Goal: Task Accomplishment & Management: Manage account settings

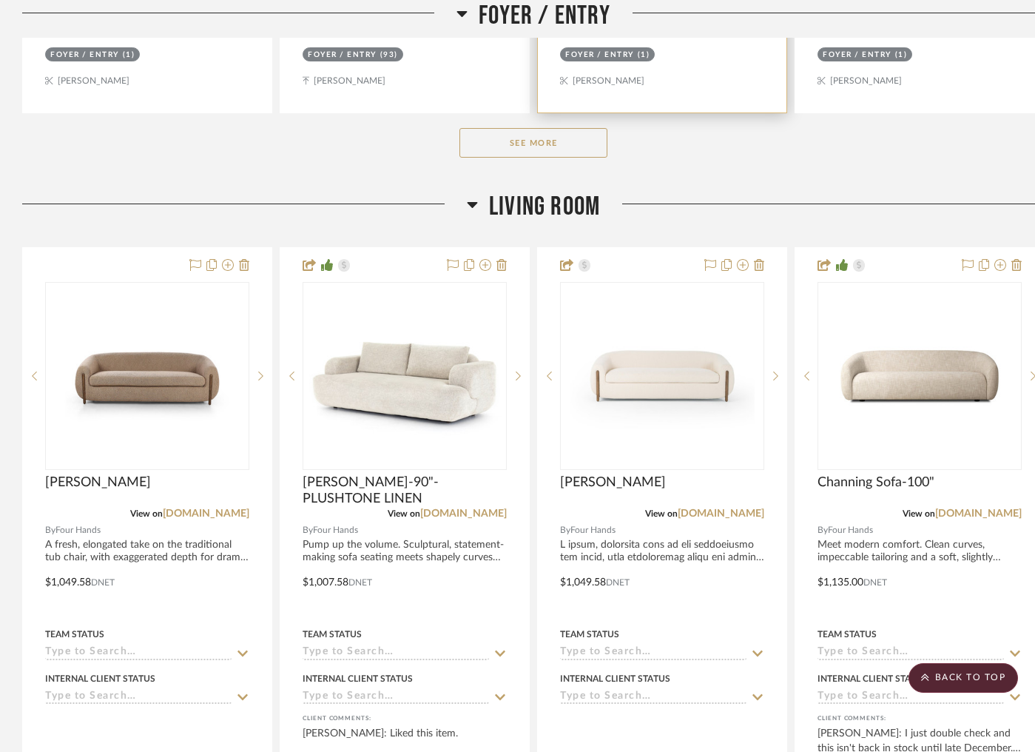
scroll to position [1277, 0]
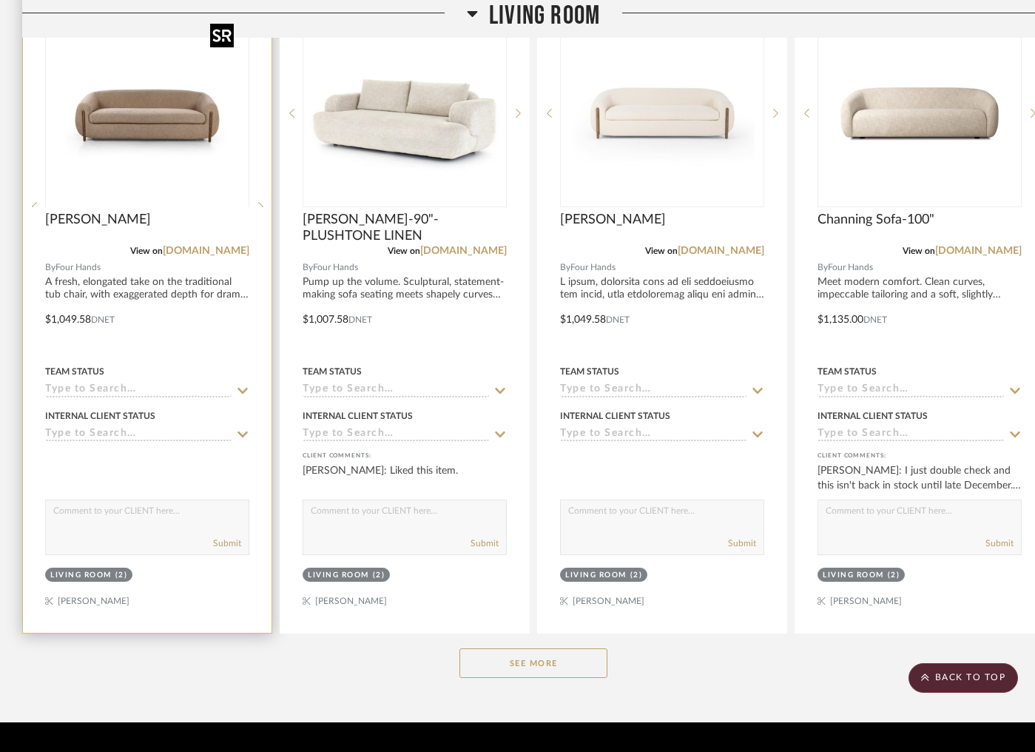
click at [201, 133] on div at bounding box center [147, 206] width 204 height 374
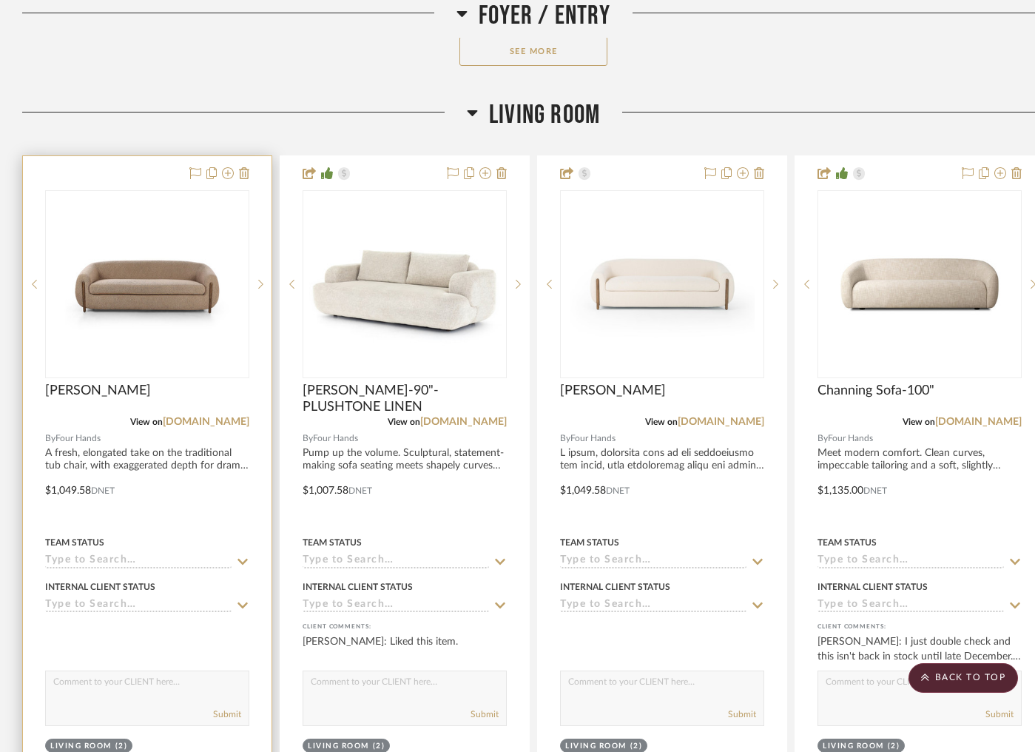
scroll to position [1100, 0]
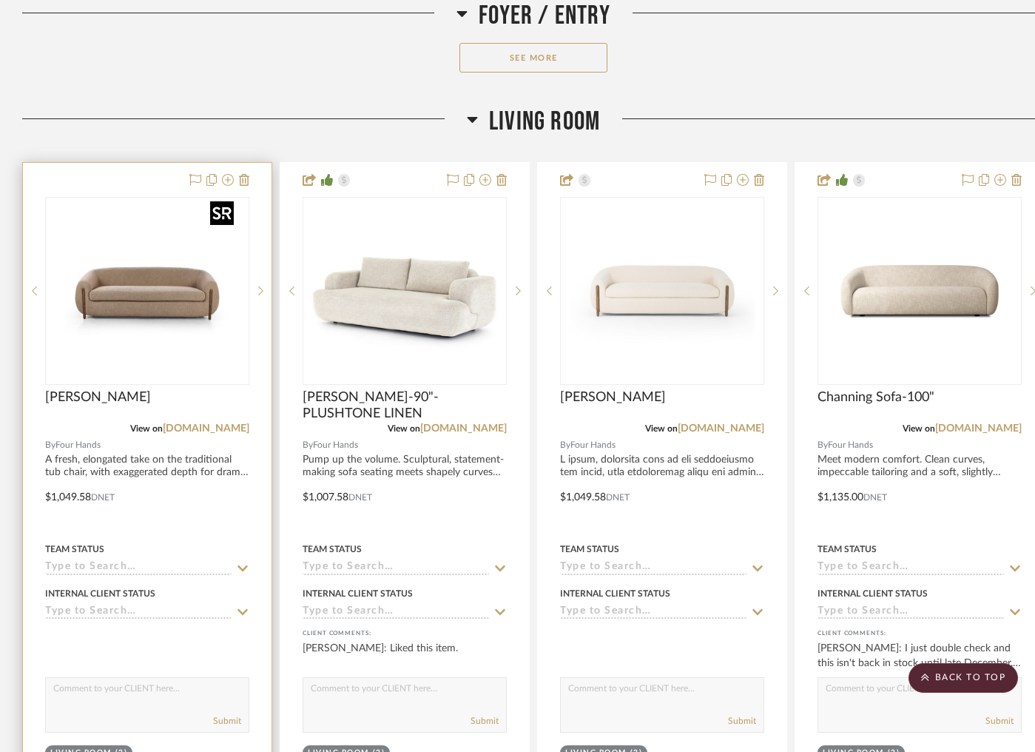
click at [179, 229] on img "0" at bounding box center [147, 290] width 185 height 185
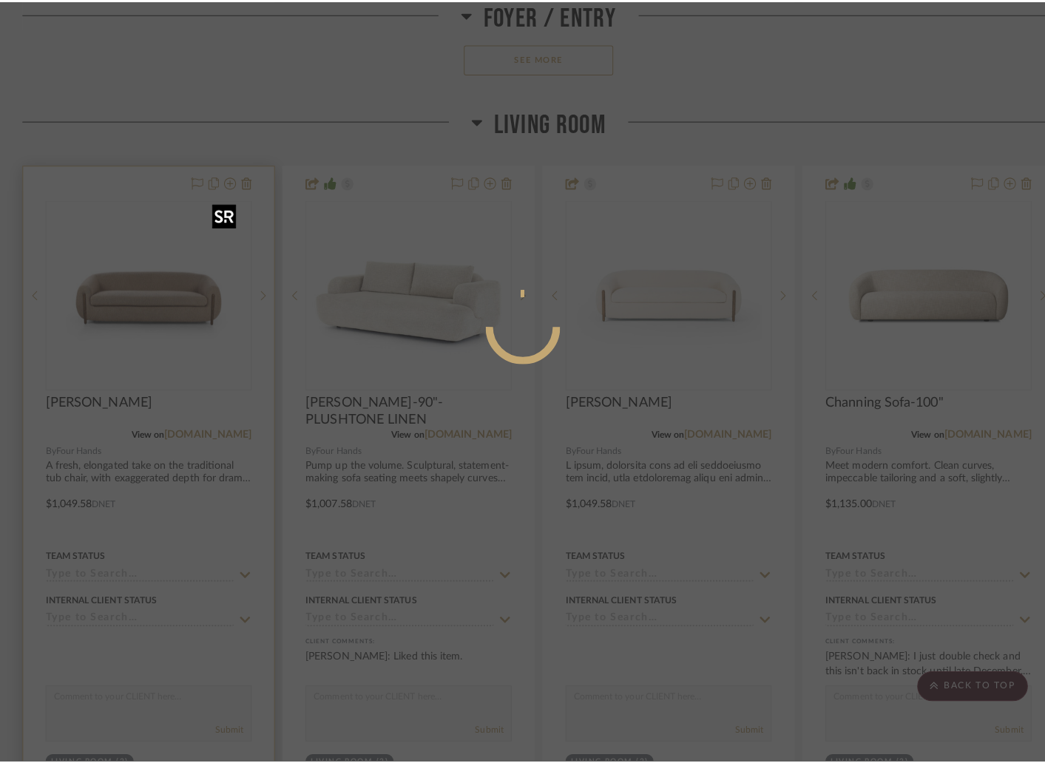
scroll to position [0, 0]
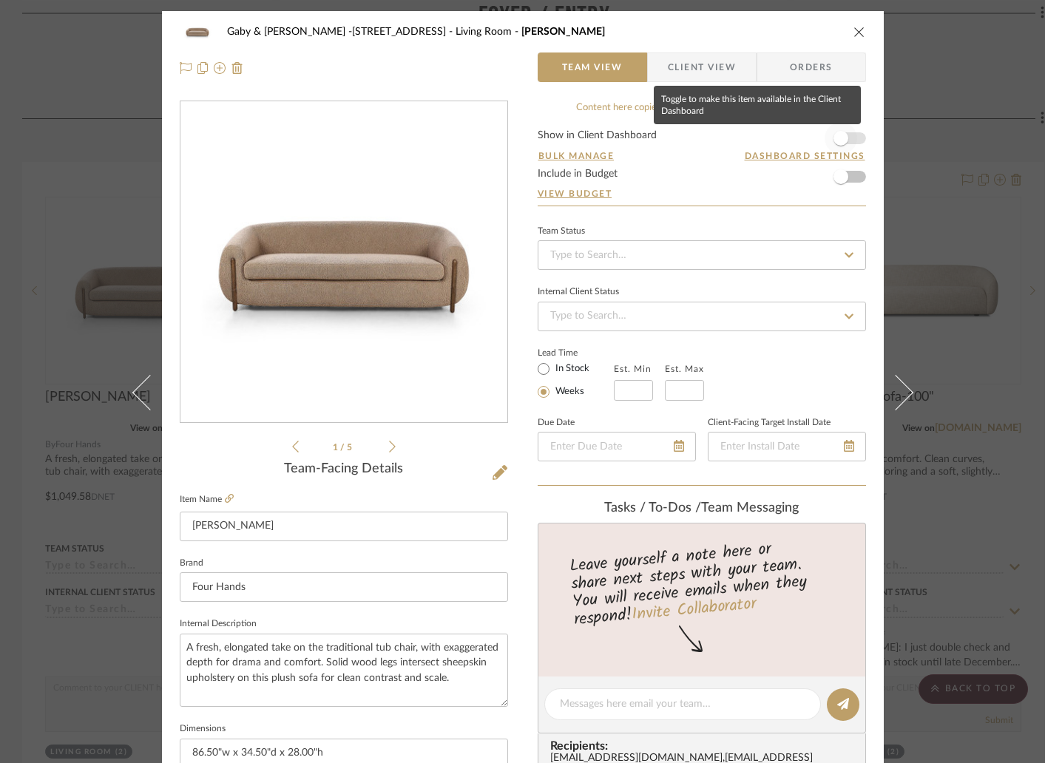
click at [837, 142] on span "button" at bounding box center [841, 138] width 15 height 15
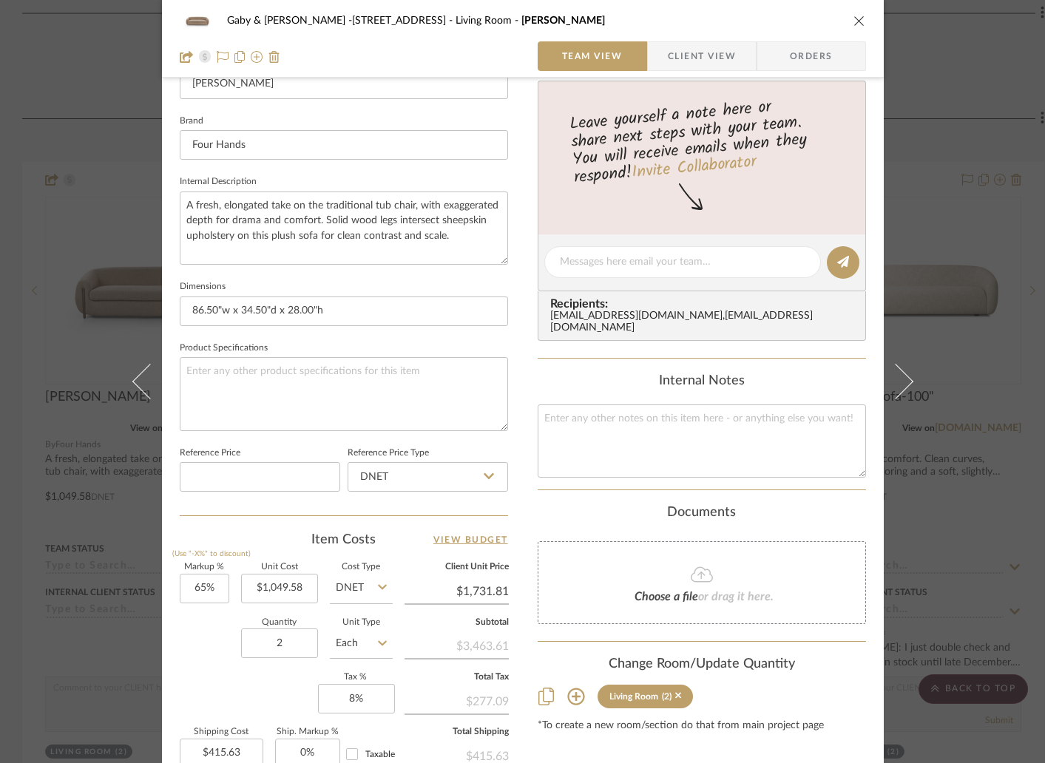
scroll to position [611, 0]
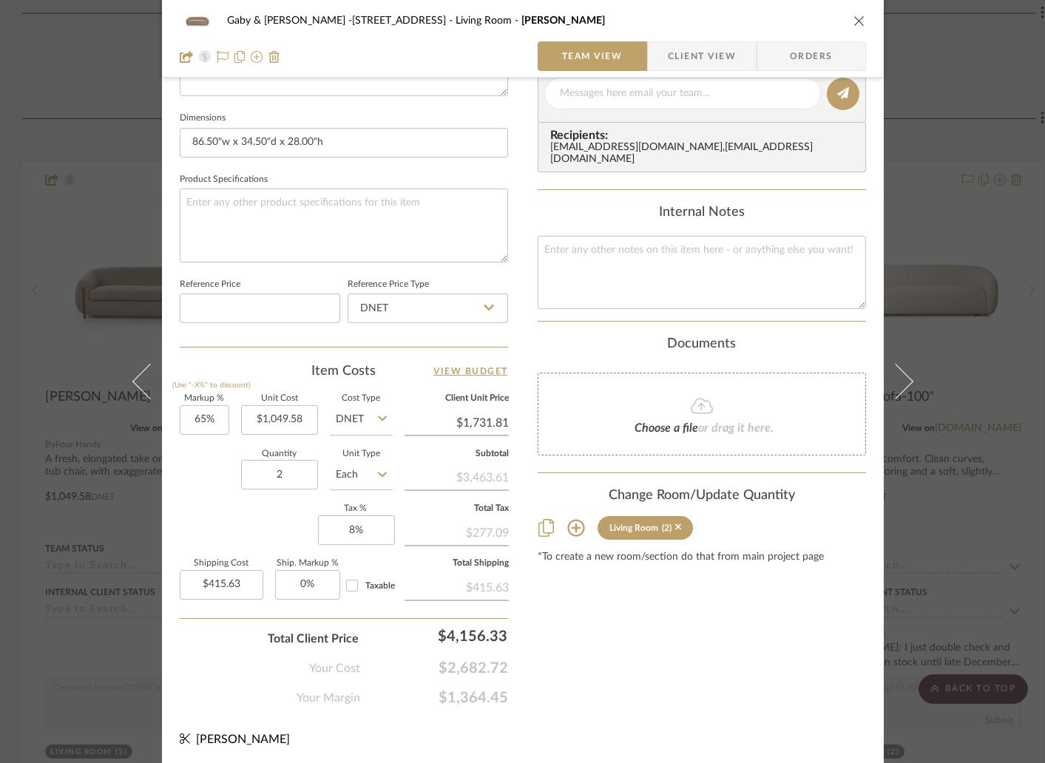
click at [854, 21] on icon "close" at bounding box center [860, 21] width 12 height 12
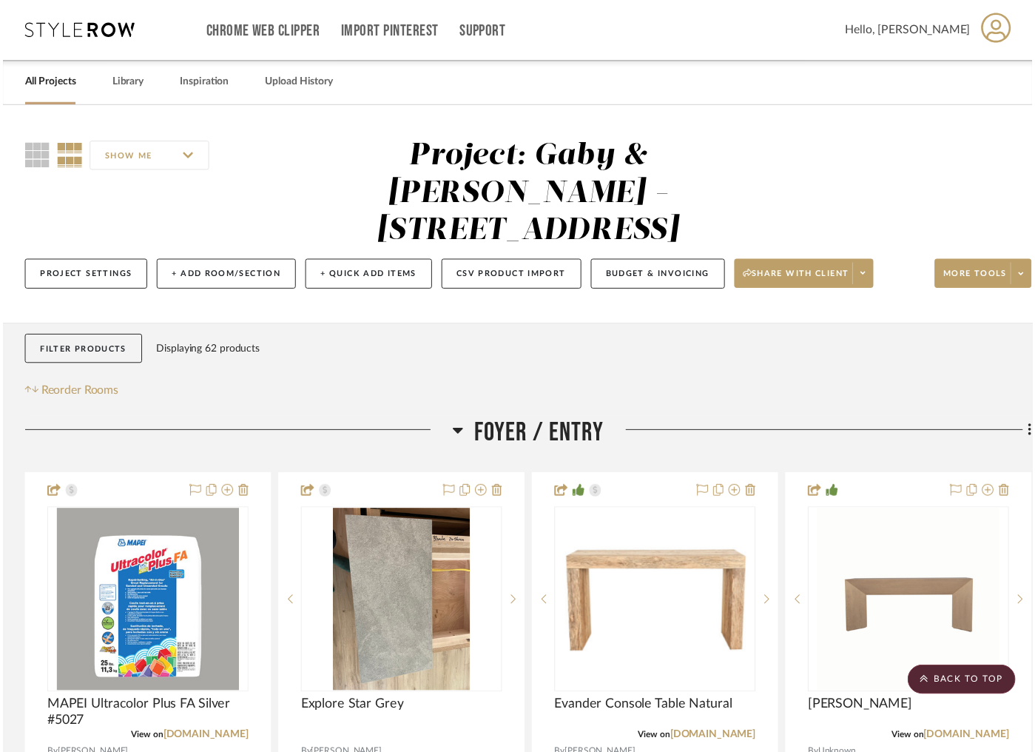
scroll to position [1100, 0]
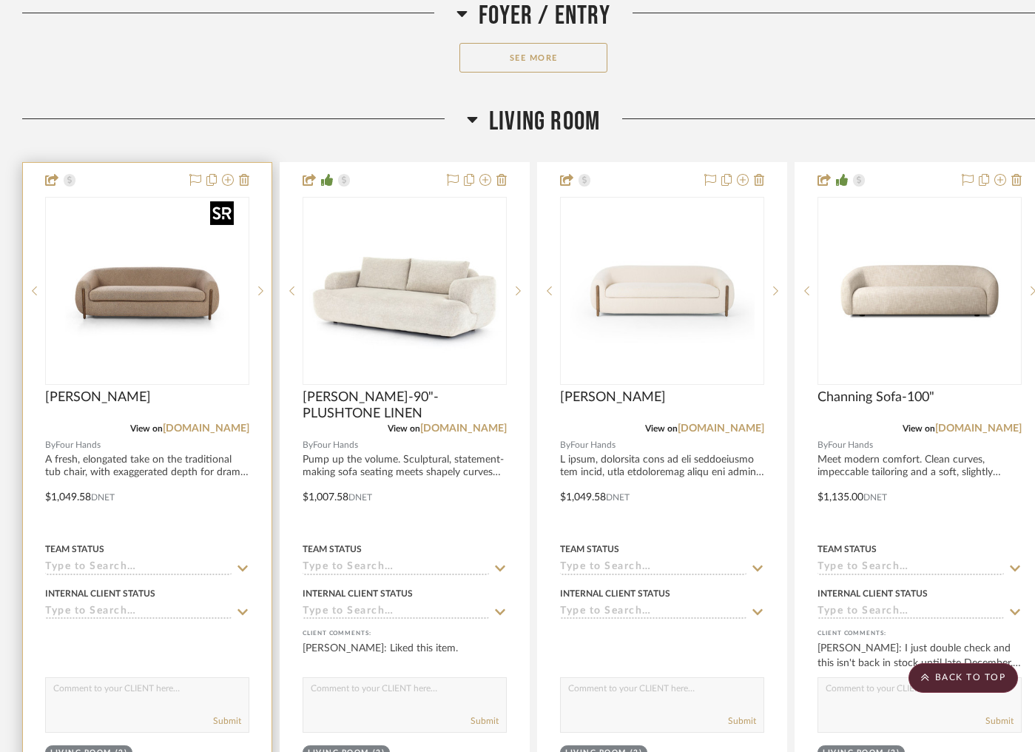
click at [194, 259] on img "0" at bounding box center [147, 290] width 185 height 185
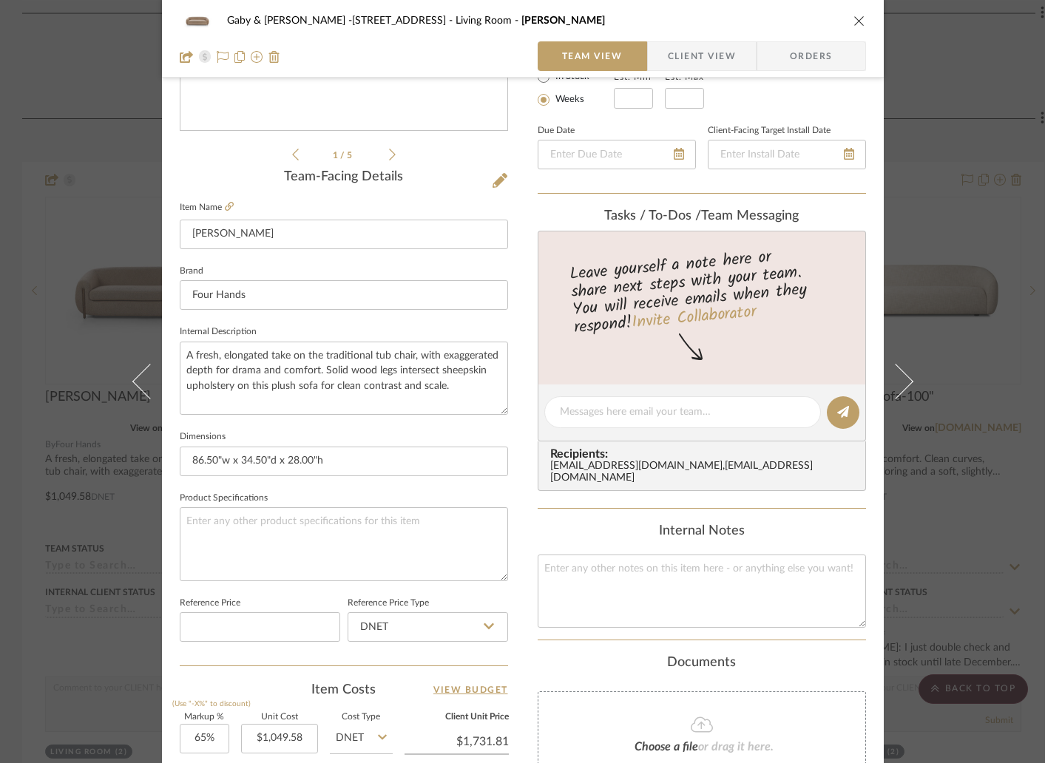
scroll to position [598, 0]
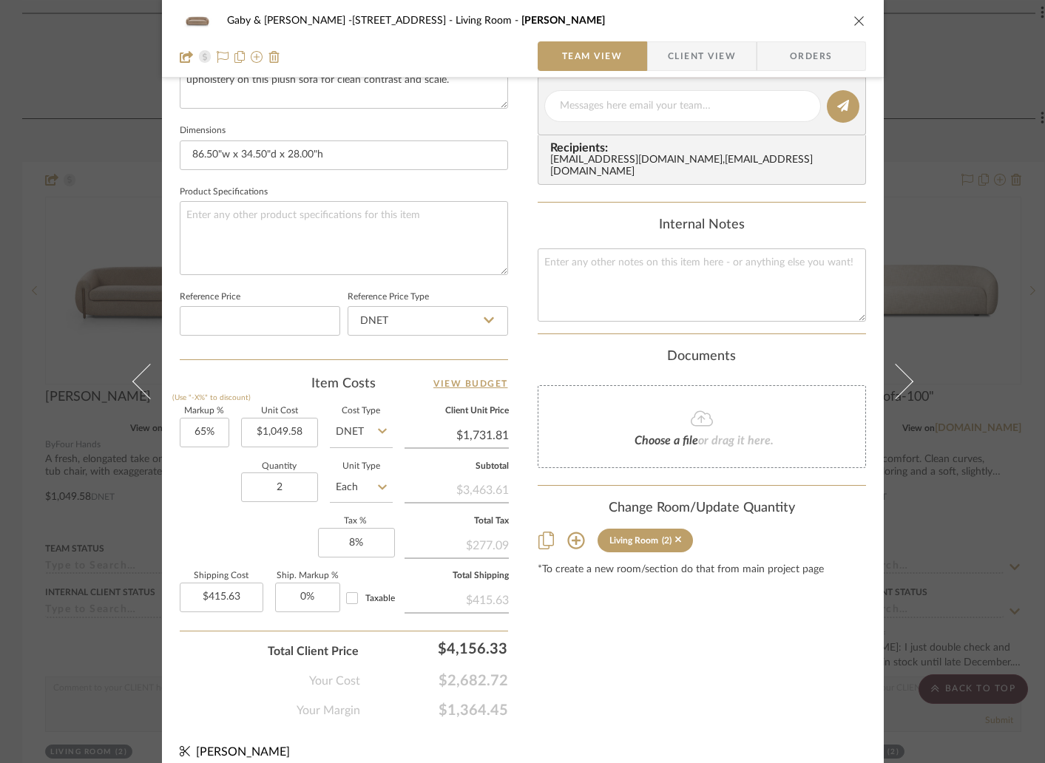
click at [17, 309] on div "Gaby & [PERSON_NAME] -1087 Cape Breton Ln Living Room [PERSON_NAME] Sofa Team V…" at bounding box center [522, 381] width 1045 height 763
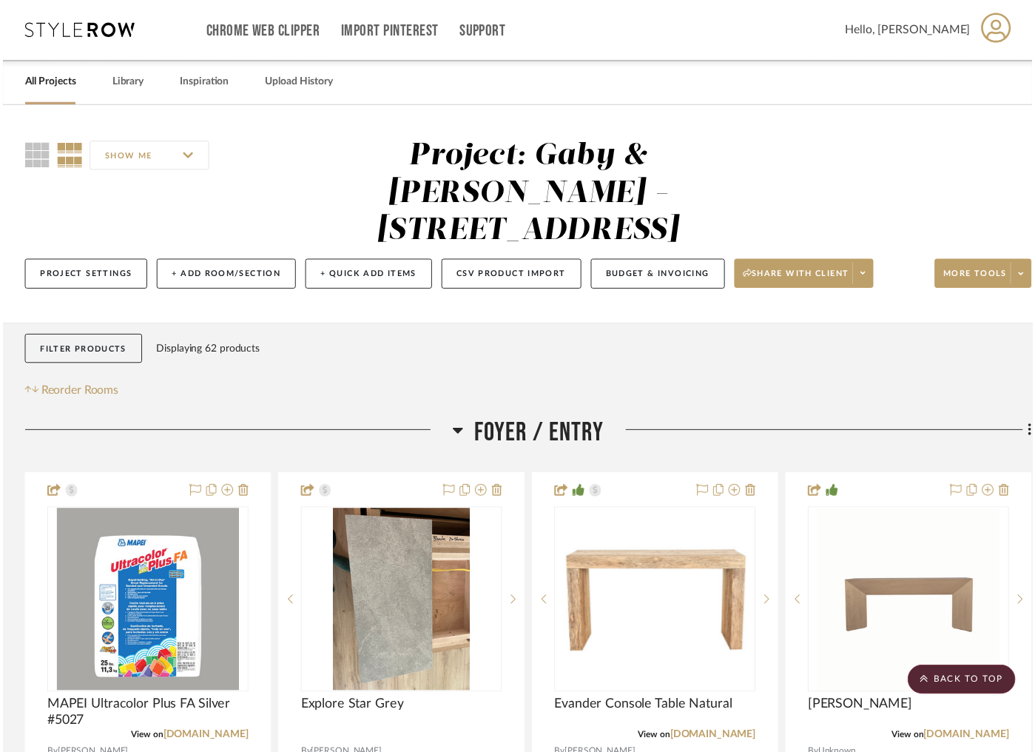
scroll to position [1100, 0]
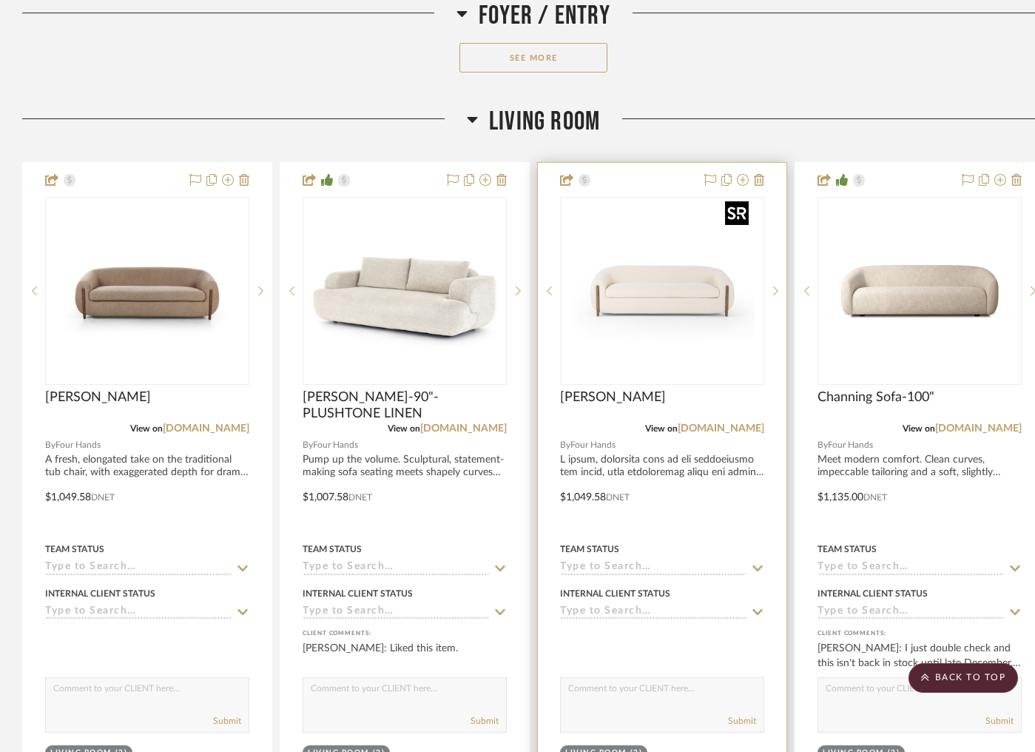
click at [606, 307] on img "0" at bounding box center [662, 290] width 185 height 185
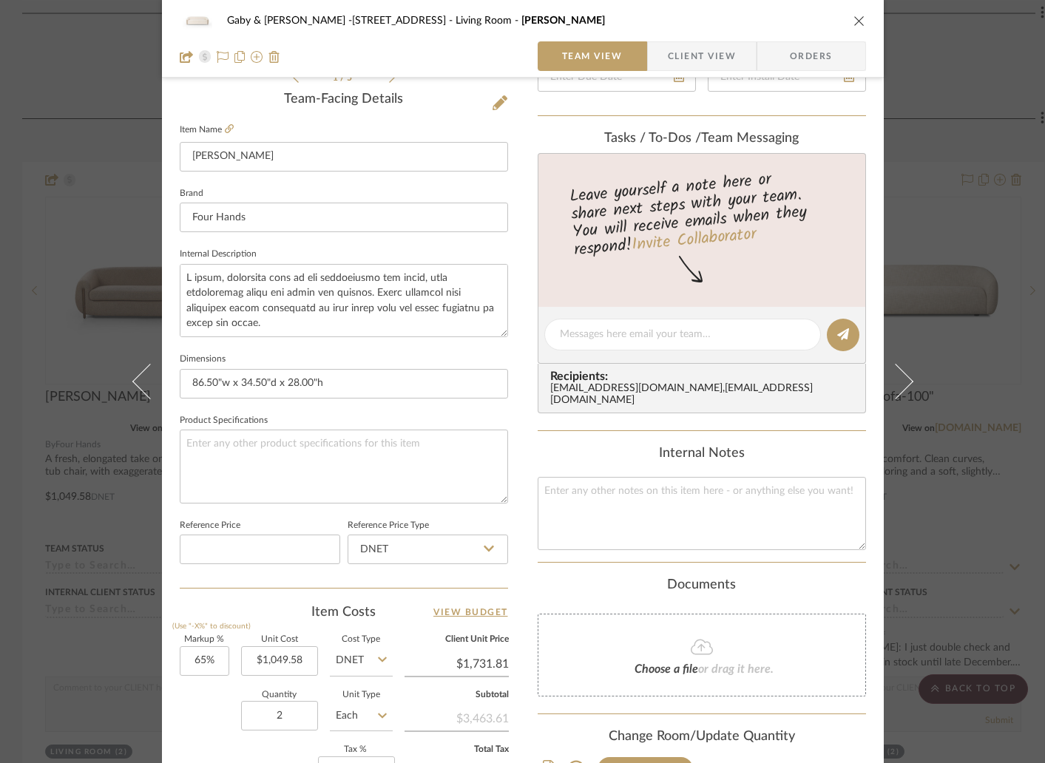
scroll to position [476, 0]
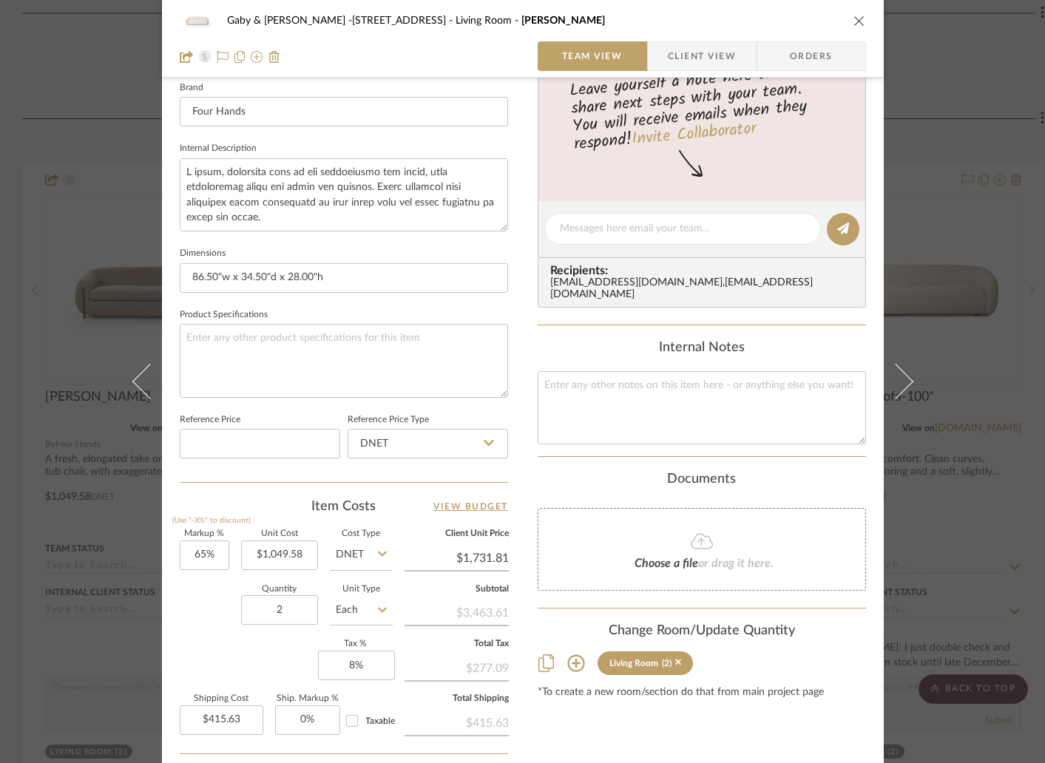
click at [854, 22] on icon "close" at bounding box center [860, 21] width 12 height 12
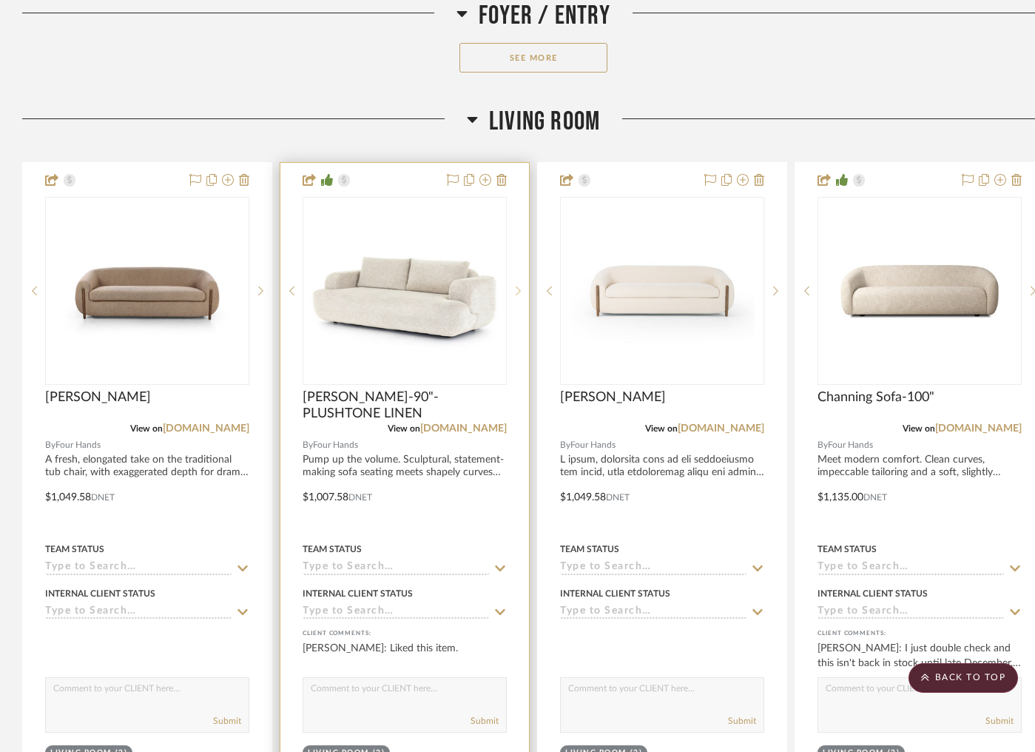
scroll to position [1277, 0]
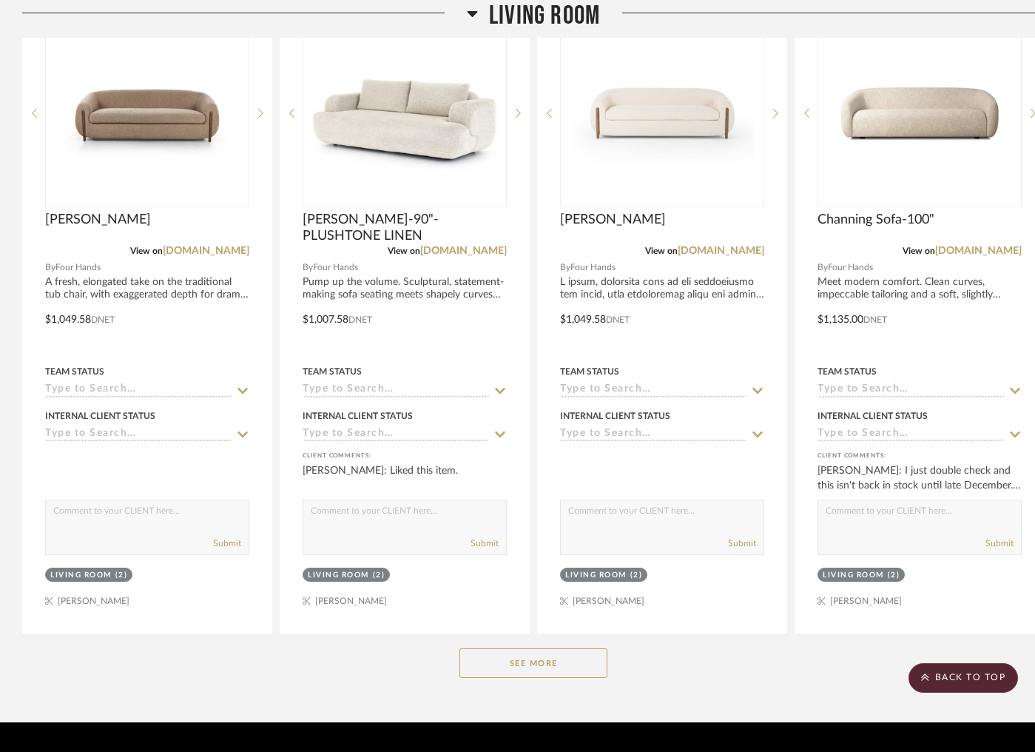
click at [537, 646] on div "See More" at bounding box center [533, 662] width 1022 height 59
click at [538, 648] on button "See More" at bounding box center [533, 663] width 148 height 30
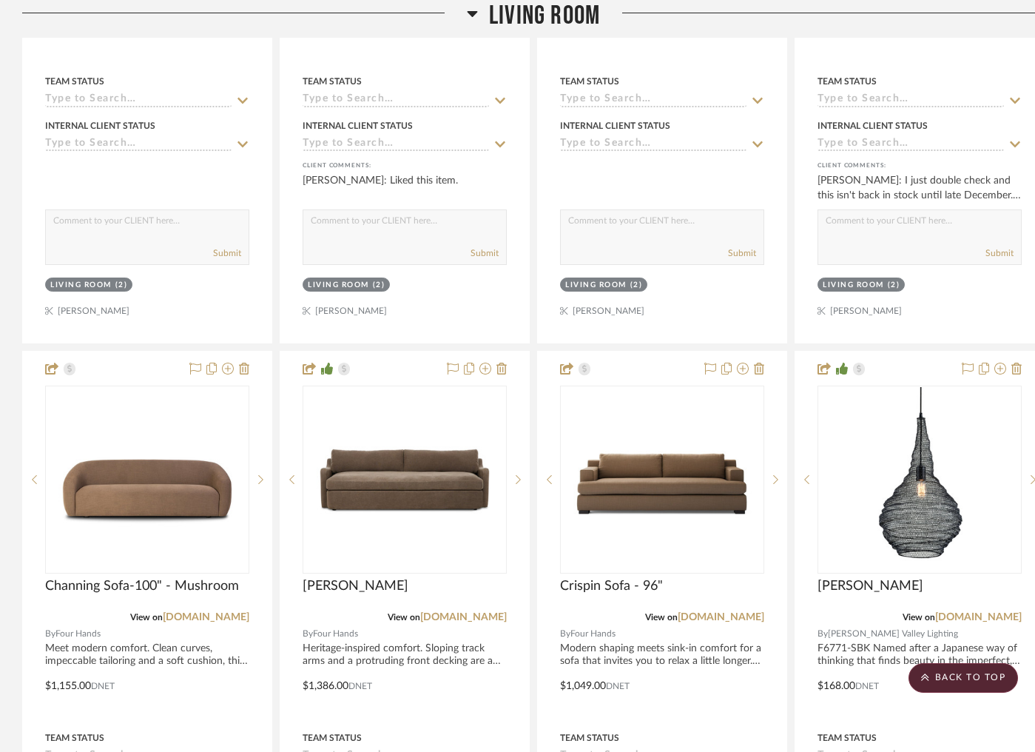
scroll to position [1570, 0]
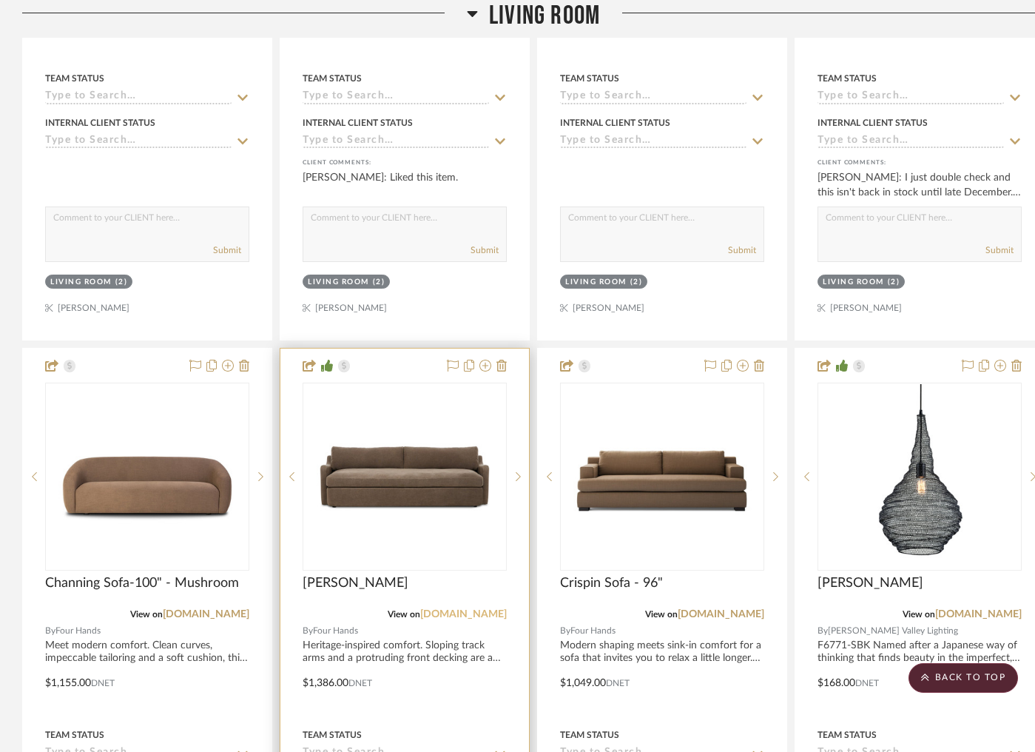
click at [464, 609] on link "[DOMAIN_NAME]" at bounding box center [463, 614] width 87 height 10
click at [433, 498] on img "0" at bounding box center [404, 476] width 185 height 185
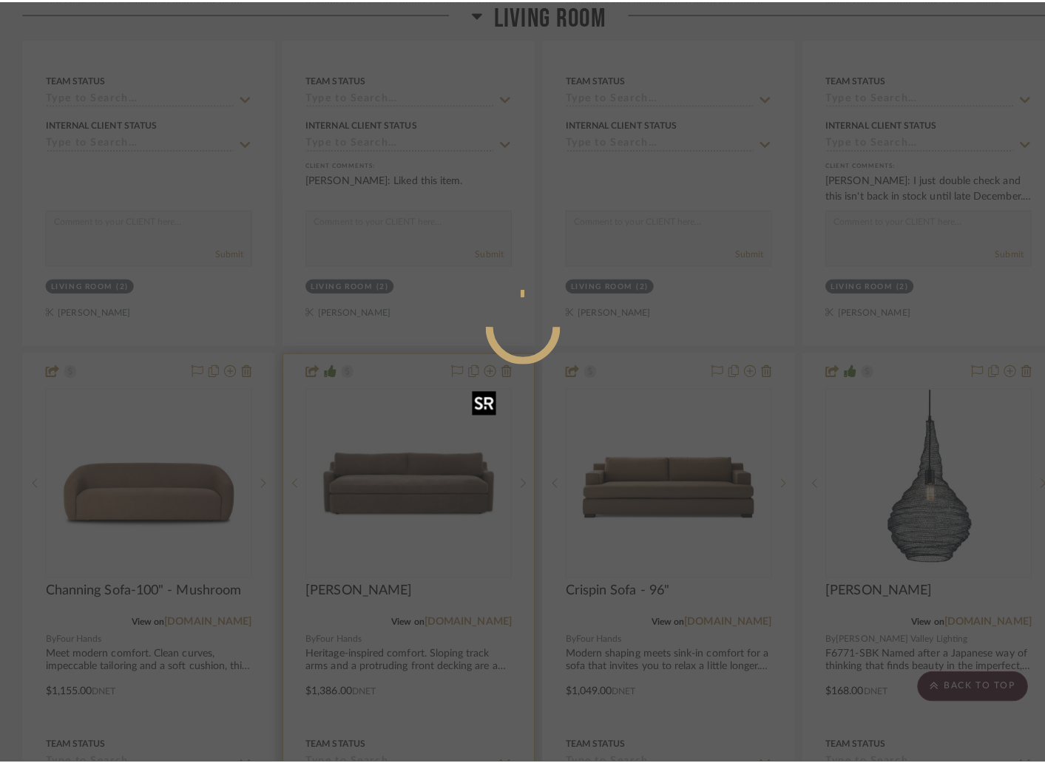
scroll to position [0, 0]
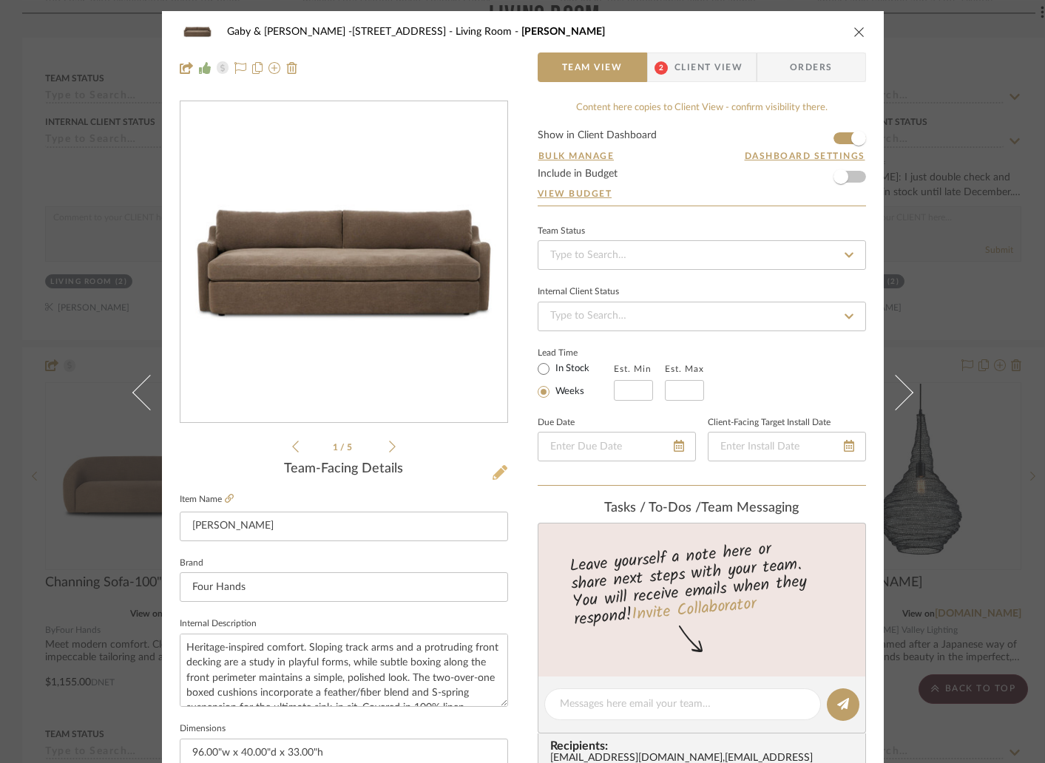
click at [499, 474] on icon at bounding box center [500, 472] width 15 height 15
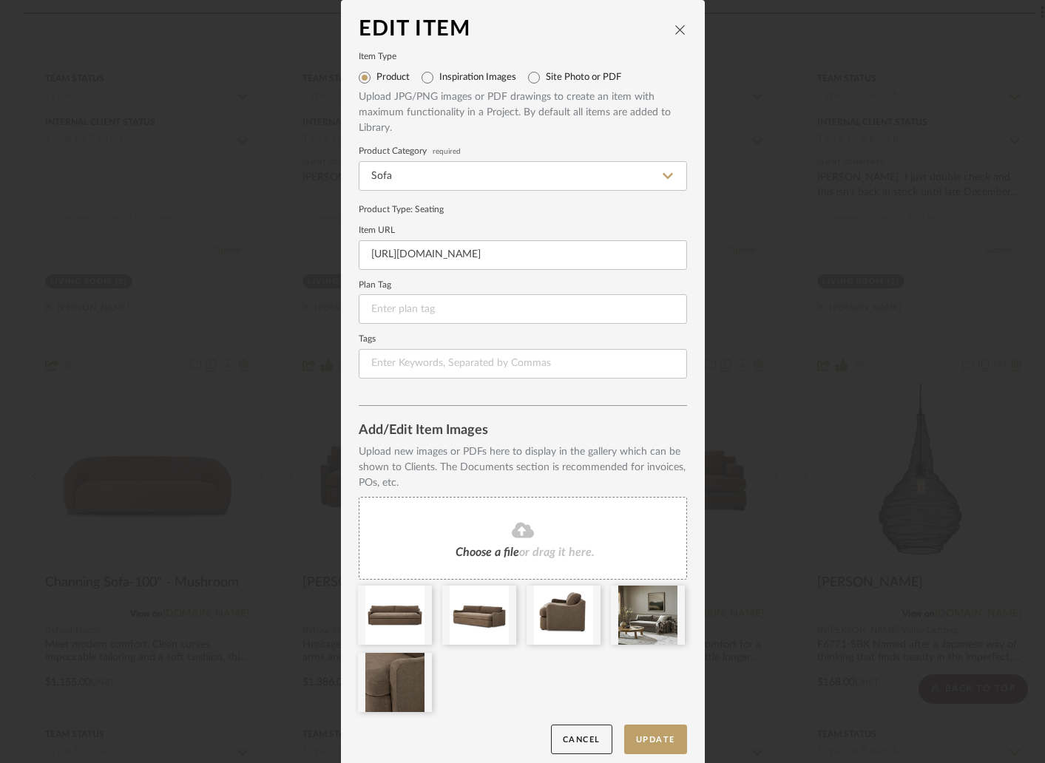
click at [523, 549] on span "or drag it here." at bounding box center [556, 553] width 75 height 12
click at [653, 736] on button "Update" at bounding box center [655, 740] width 63 height 30
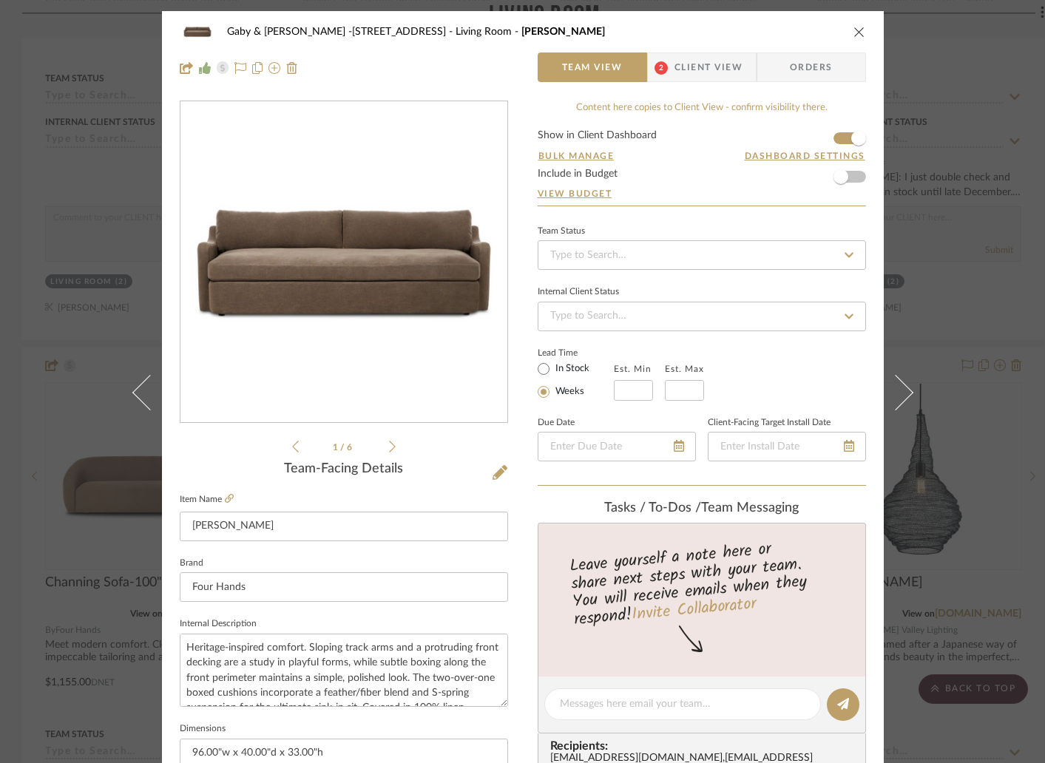
click at [675, 64] on span "Client View" at bounding box center [709, 68] width 68 height 30
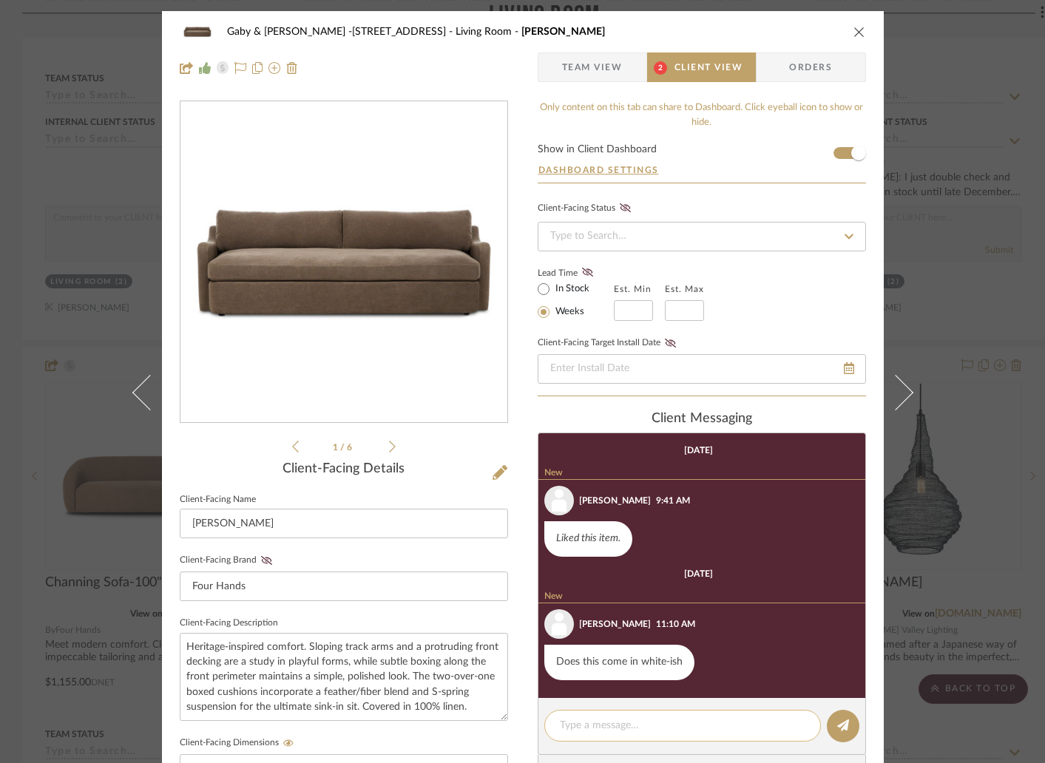
click at [636, 725] on textarea at bounding box center [683, 726] width 246 height 16
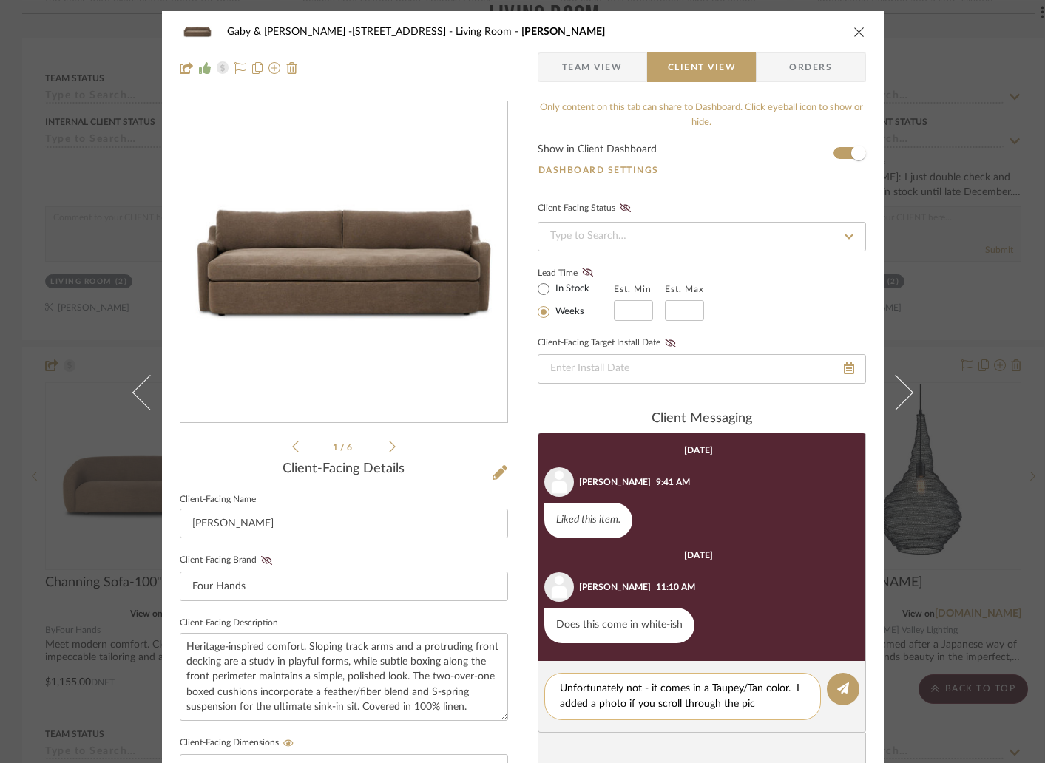
type textarea "Unfortunately not - it comes in a Taupey/Tan color. I added a photo if you scro…"
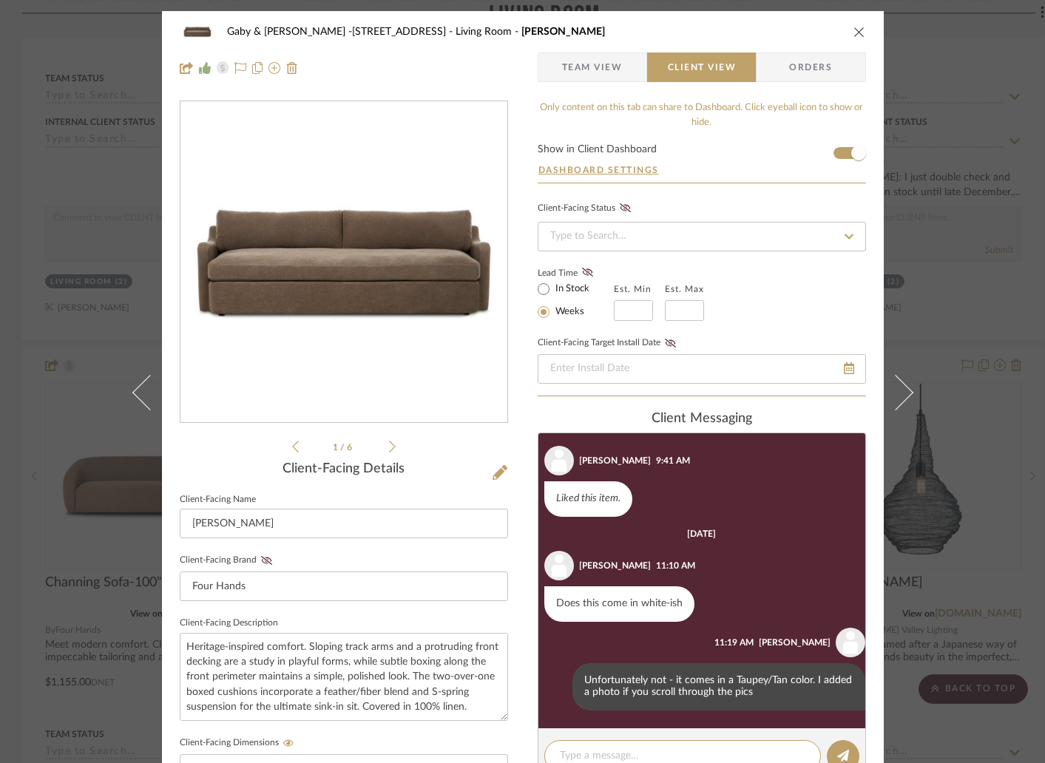
click at [854, 30] on icon "close" at bounding box center [860, 32] width 12 height 12
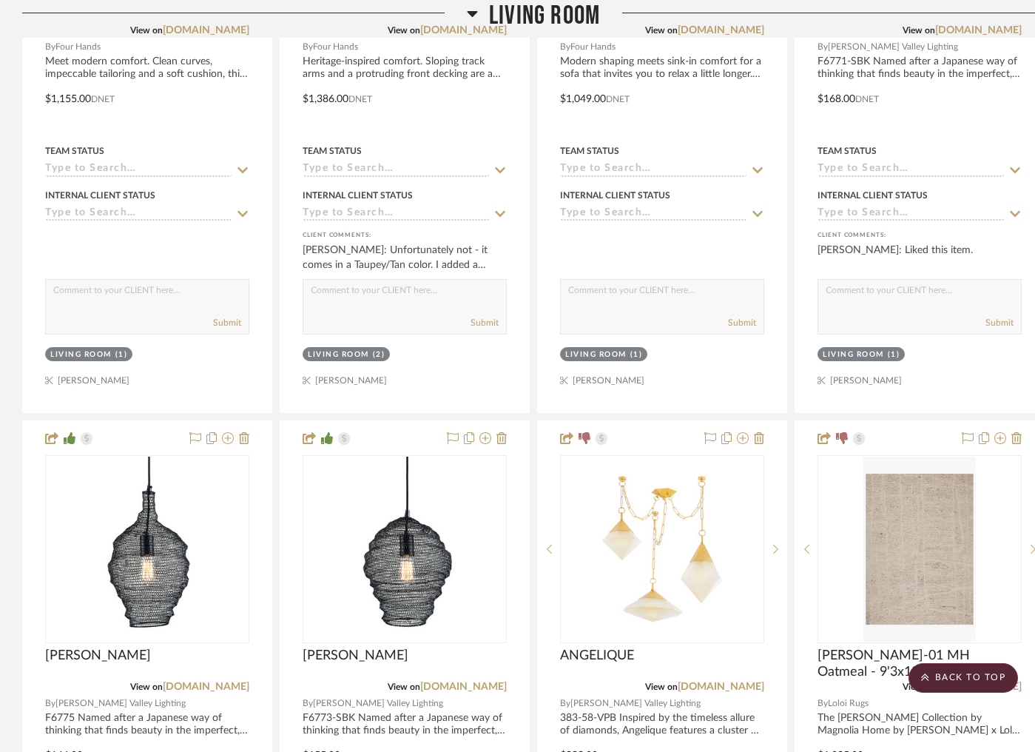
scroll to position [2155, 0]
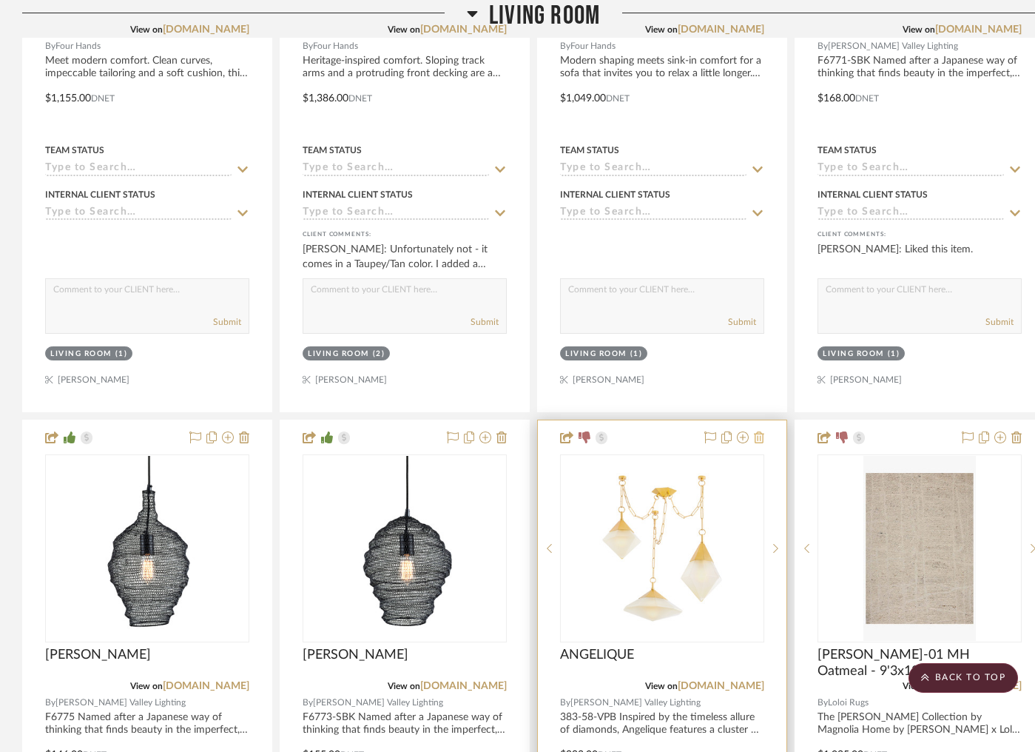
click at [759, 431] on icon at bounding box center [759, 437] width 10 height 12
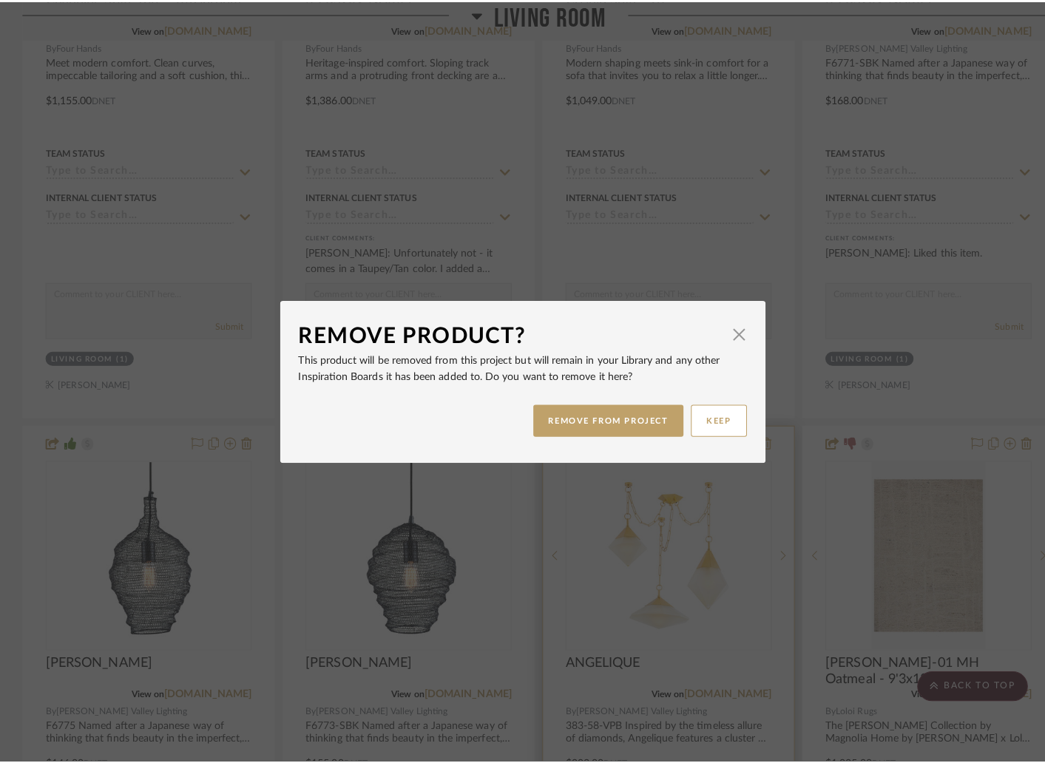
scroll to position [0, 0]
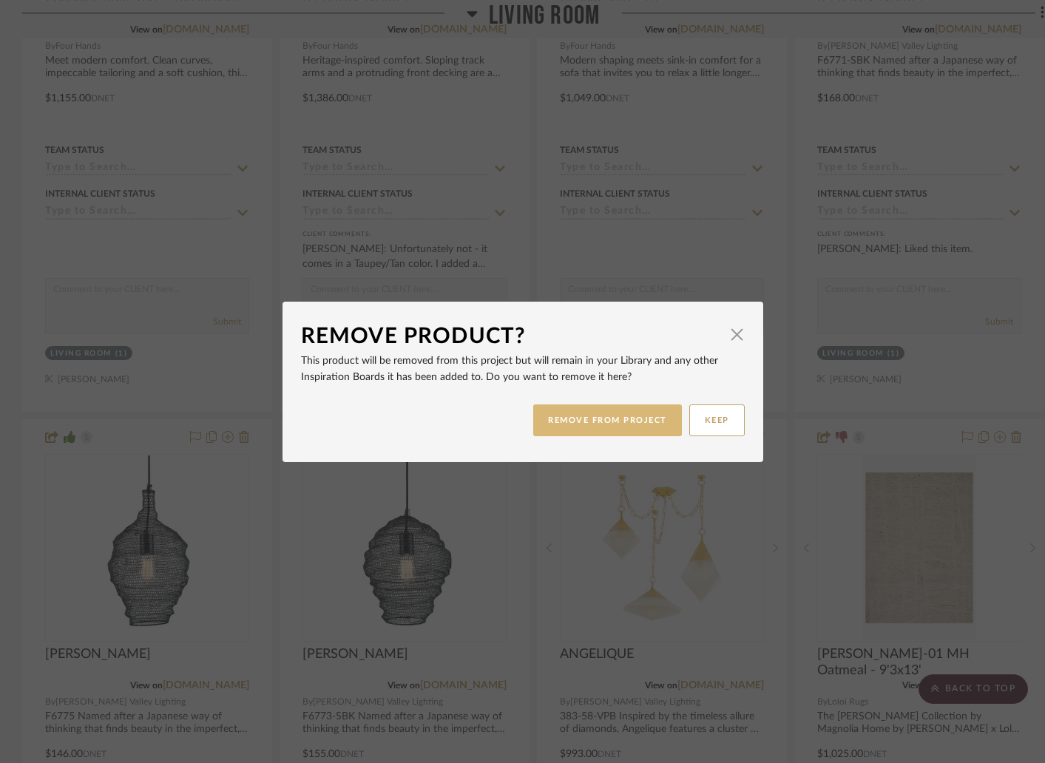
click at [626, 419] on button "REMOVE FROM PROJECT" at bounding box center [607, 421] width 149 height 32
